Goal: Transaction & Acquisition: Purchase product/service

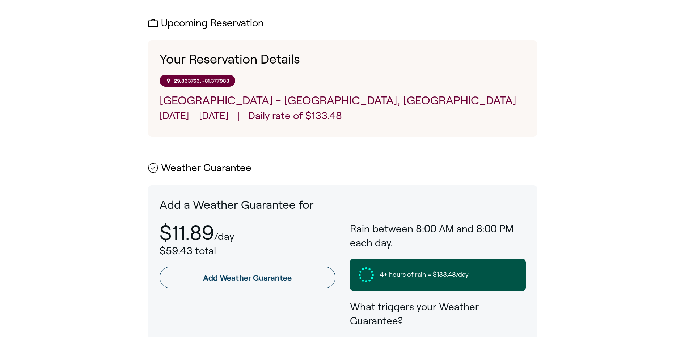
scroll to position [253, 0]
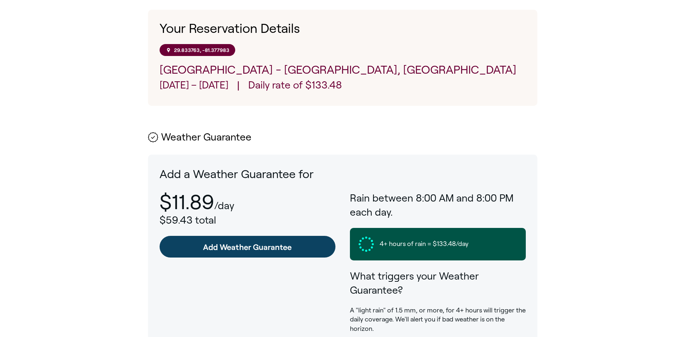
click at [238, 248] on link "Add Weather Guarantee" at bounding box center [247, 247] width 176 height 22
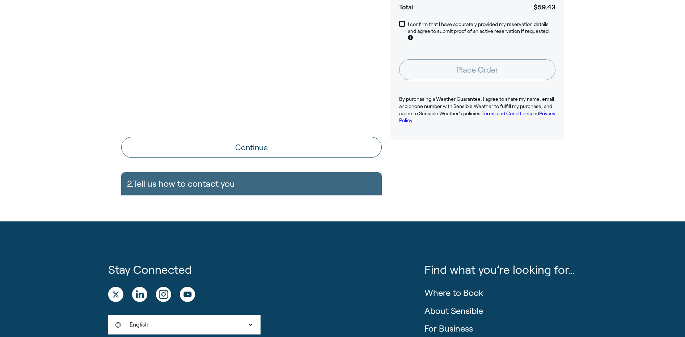
scroll to position [181, 0]
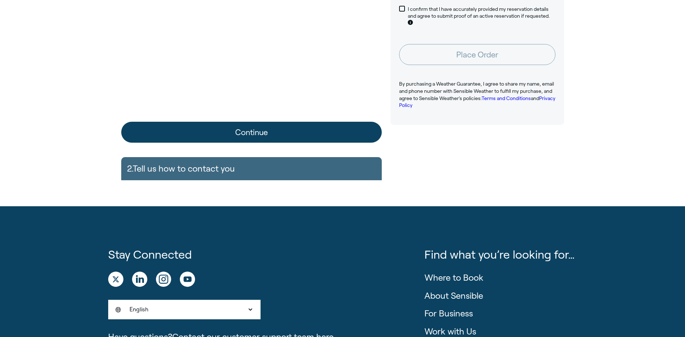
click at [255, 134] on button "Continue" at bounding box center [251, 132] width 260 height 21
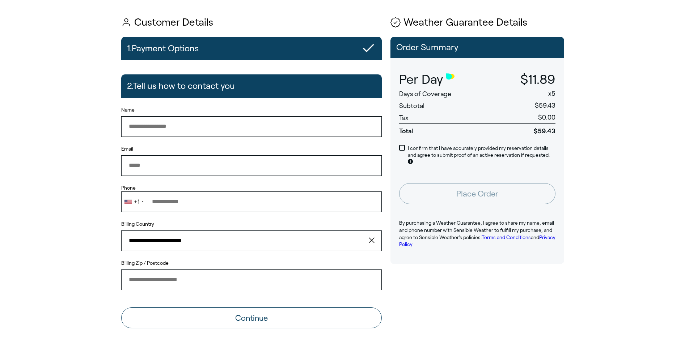
scroll to position [36, 0]
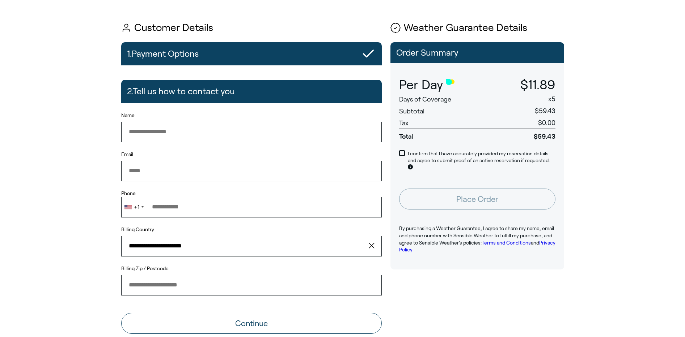
click at [200, 130] on input "Name" at bounding box center [251, 132] width 260 height 20
type input "**********"
type input "*****"
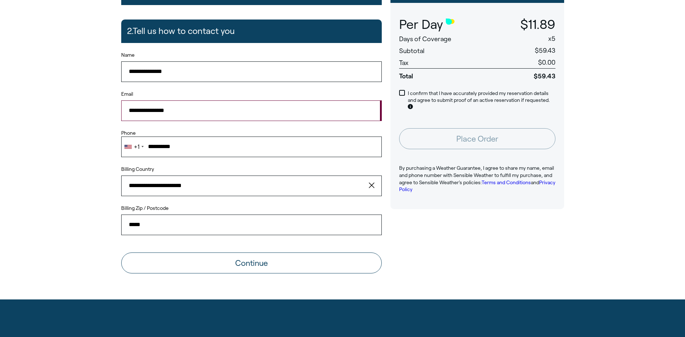
scroll to position [108, 0]
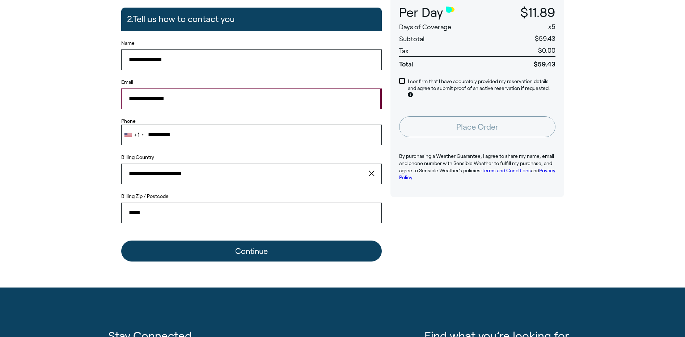
click at [249, 250] on button "Continue" at bounding box center [251, 251] width 260 height 21
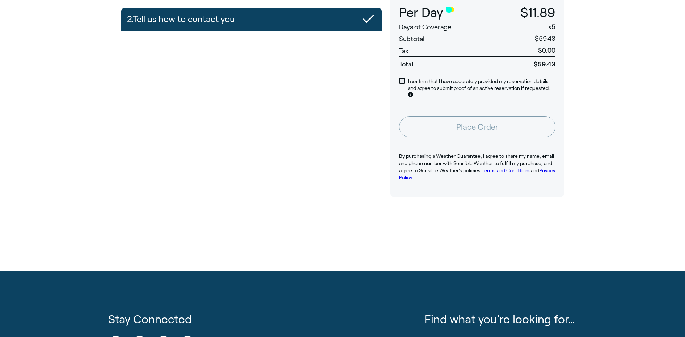
click at [401, 82] on span at bounding box center [402, 81] width 6 height 6
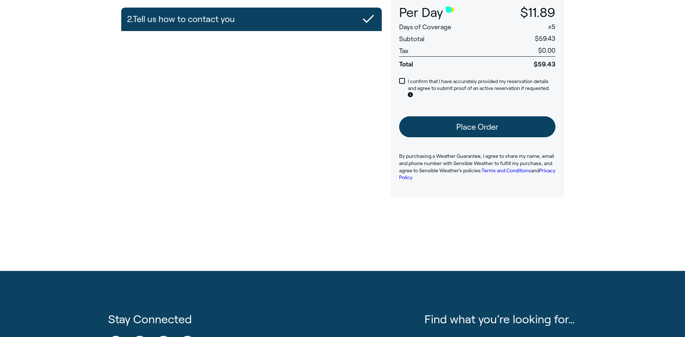
click at [463, 127] on button "Place Order" at bounding box center [477, 126] width 156 height 21
